Goal: Information Seeking & Learning: Learn about a topic

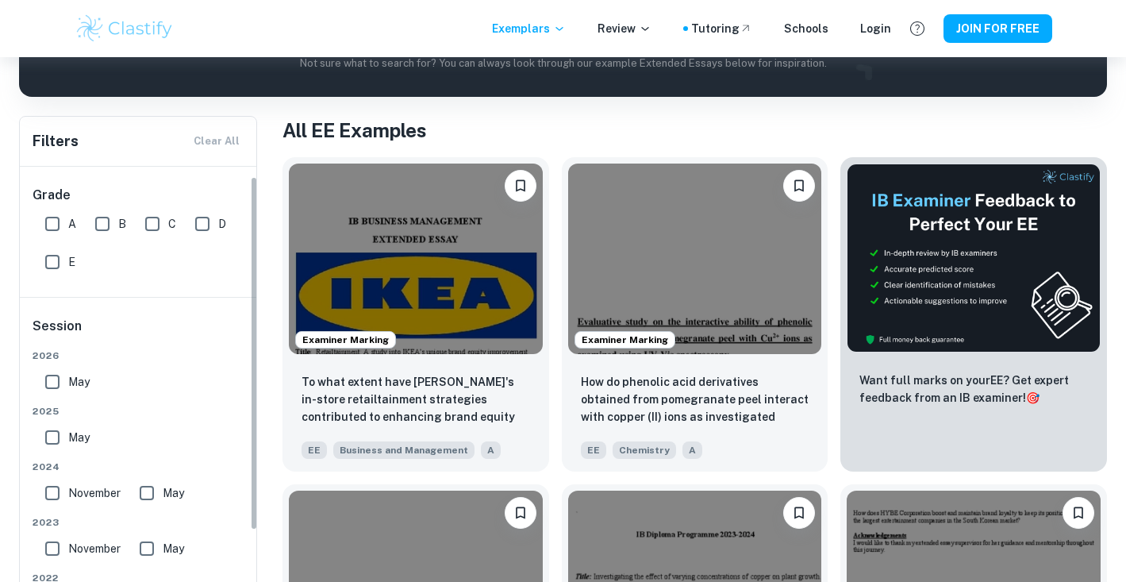
scroll to position [13, 0]
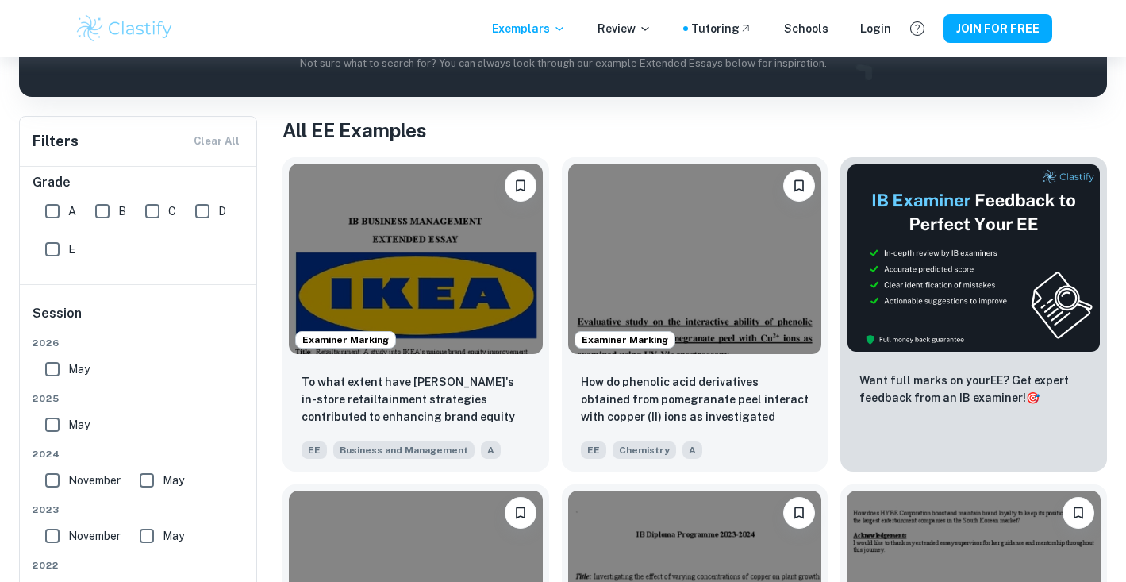
click at [61, 207] on input "A" at bounding box center [53, 211] width 32 height 32
checkbox input "true"
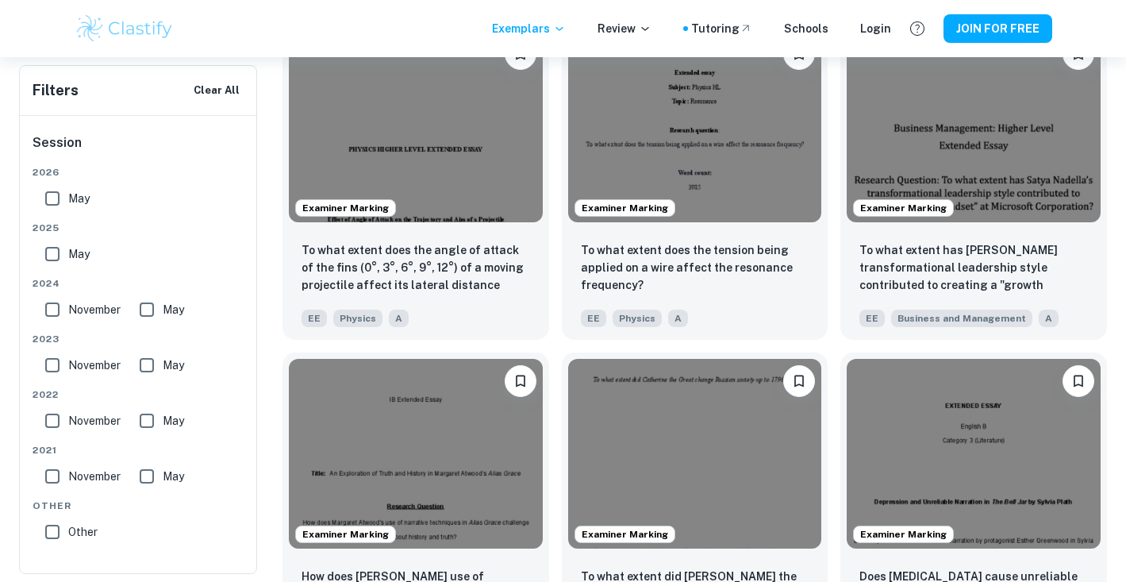
scroll to position [0, 0]
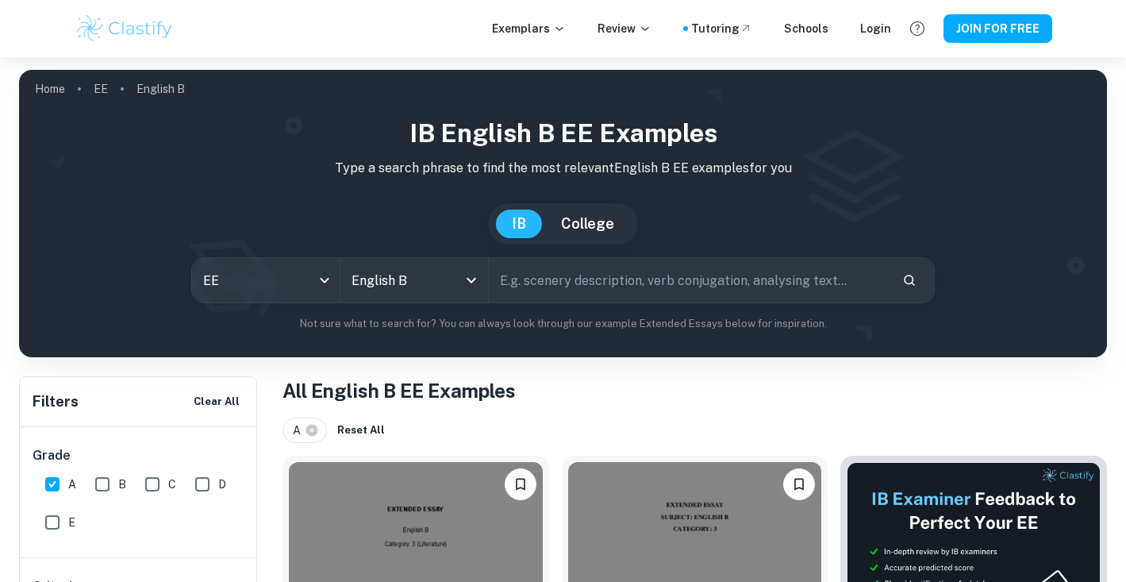
scroll to position [262, 0]
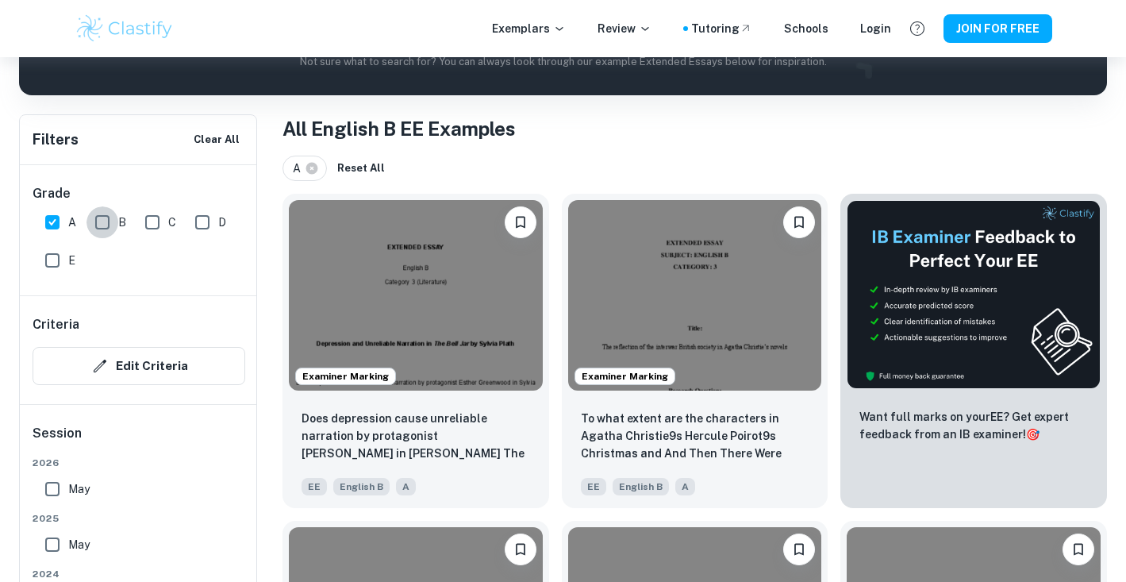
click at [108, 222] on input "B" at bounding box center [102, 222] width 32 height 32
checkbox input "true"
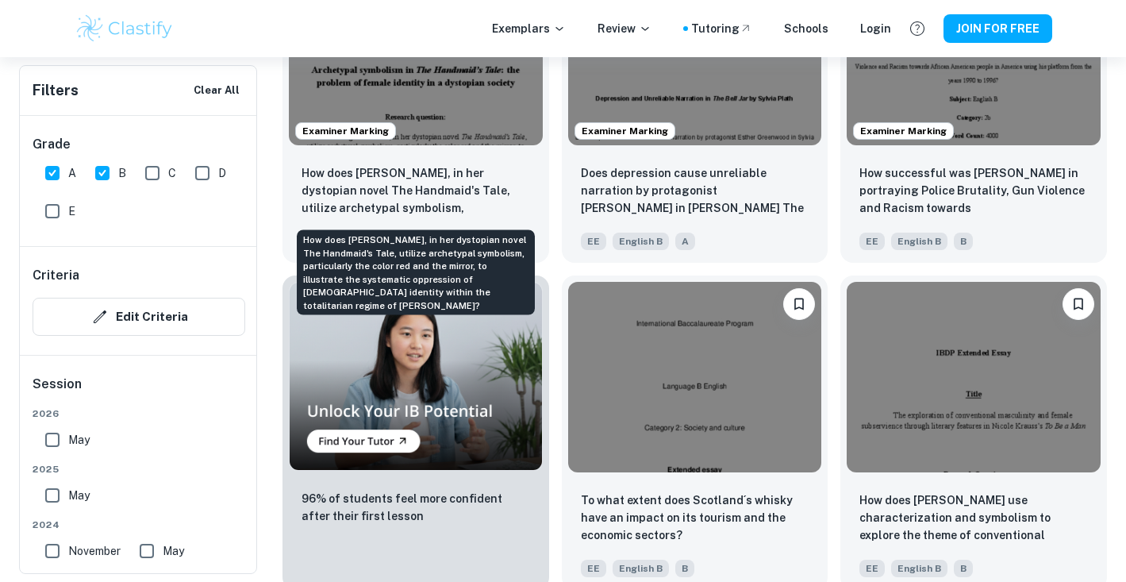
scroll to position [840, 0]
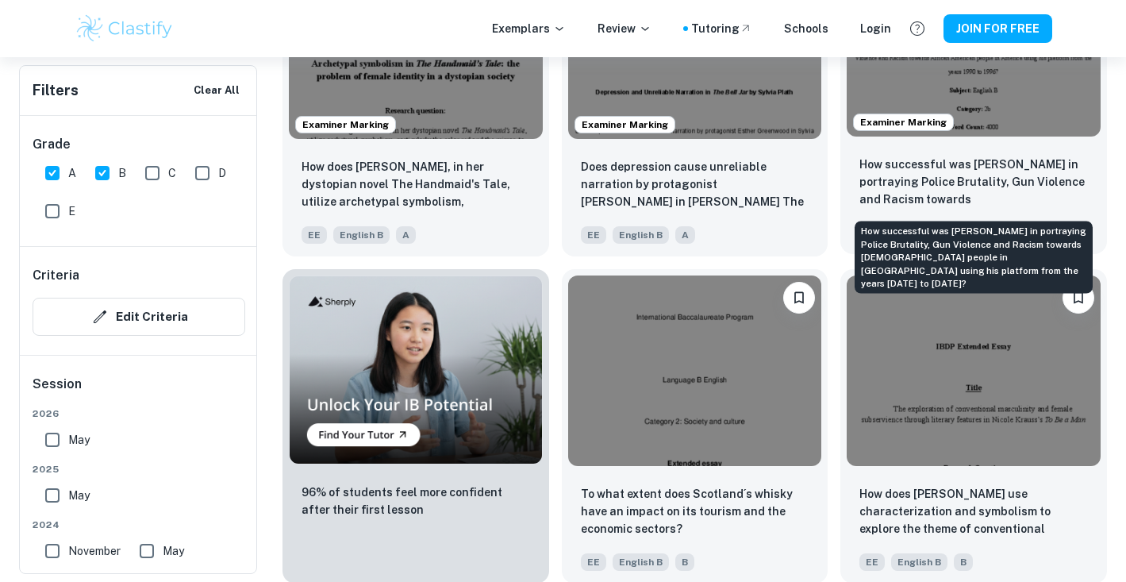
click at [954, 185] on p "How successful was Tupac Shakur in portraying Police Brutality, Gun Violence an…" at bounding box center [973, 183] width 229 height 54
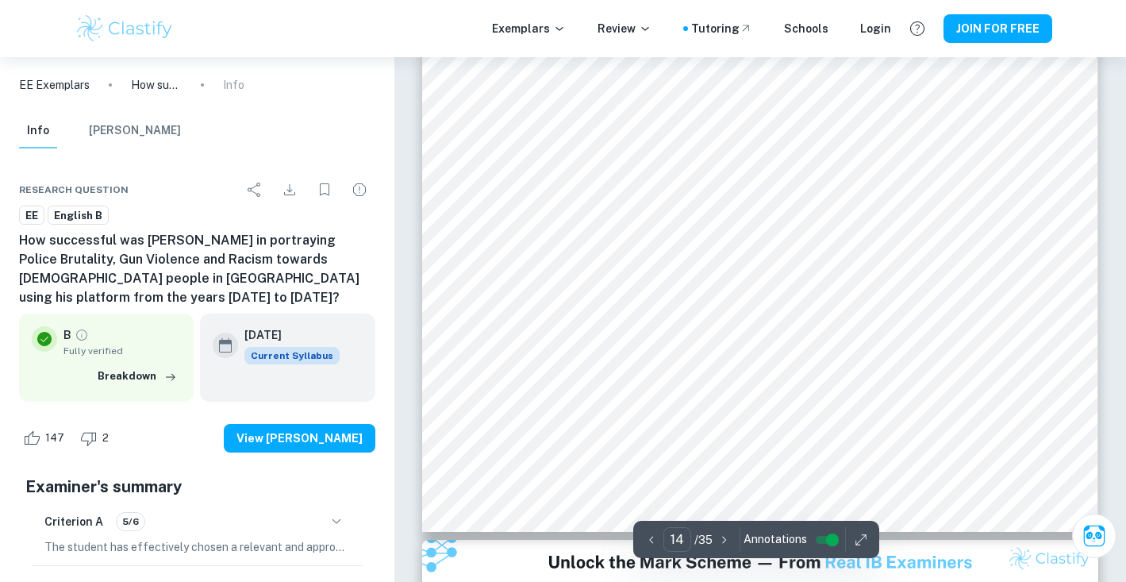
scroll to position [12203, 0]
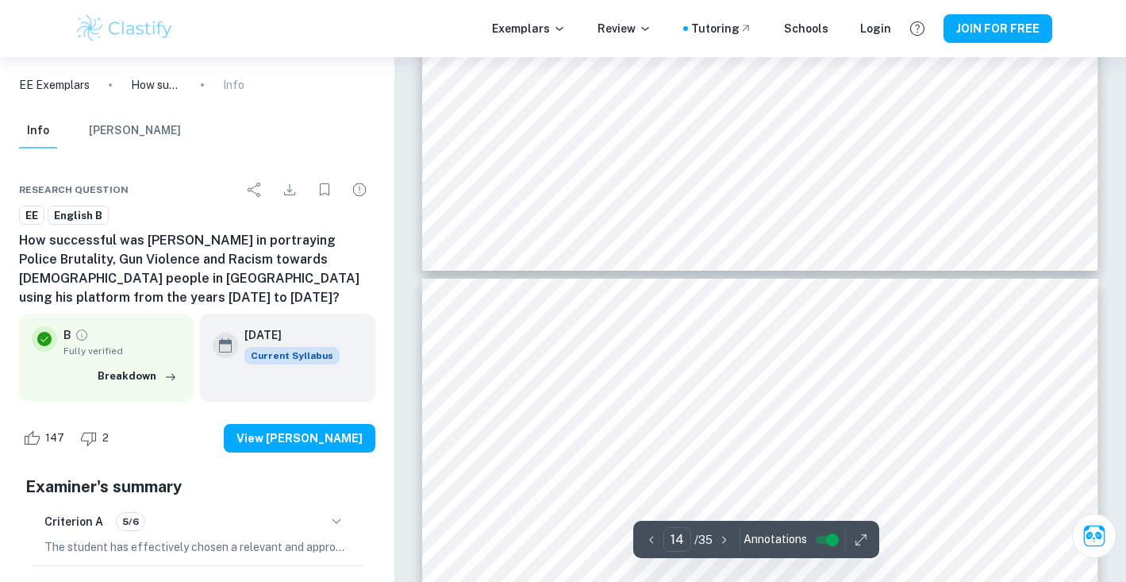
type input "13"
